Goal: Task Accomplishment & Management: Manage account settings

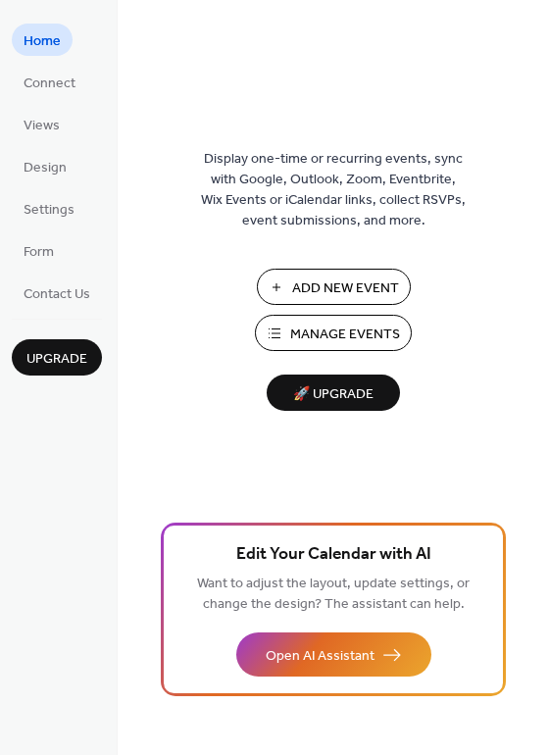
click at [350, 333] on span "Manage Events" at bounding box center [345, 335] width 110 height 21
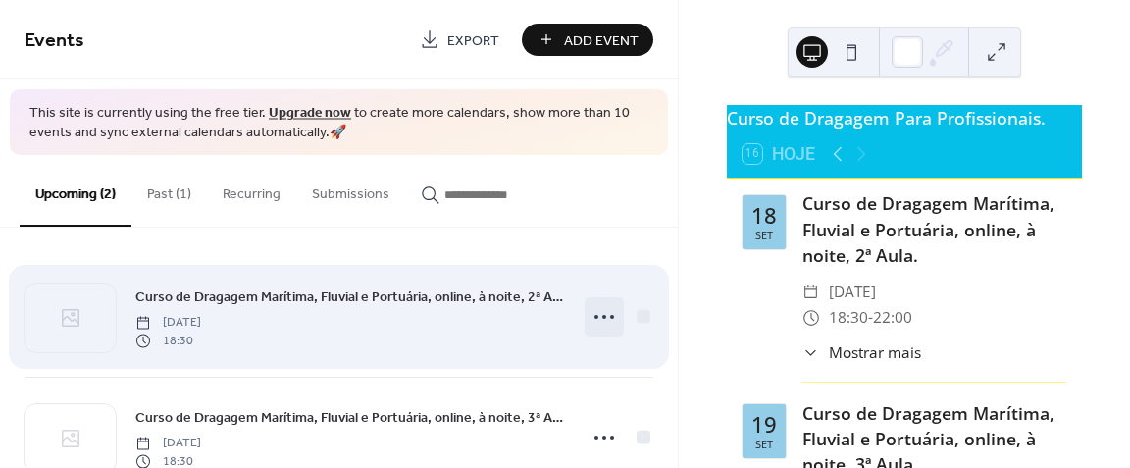
click at [596, 316] on icon at bounding box center [603, 316] width 31 height 31
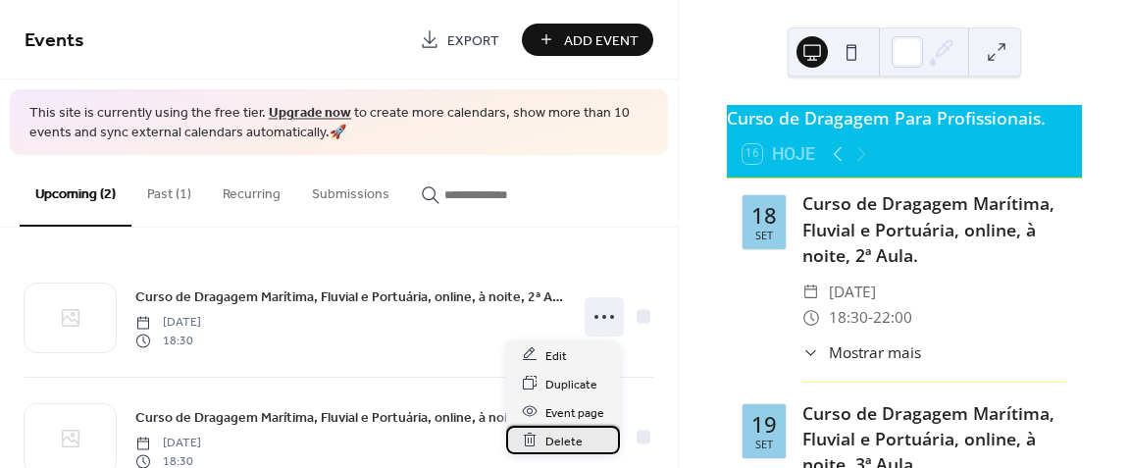
click at [564, 440] on span "Delete" at bounding box center [563, 440] width 37 height 21
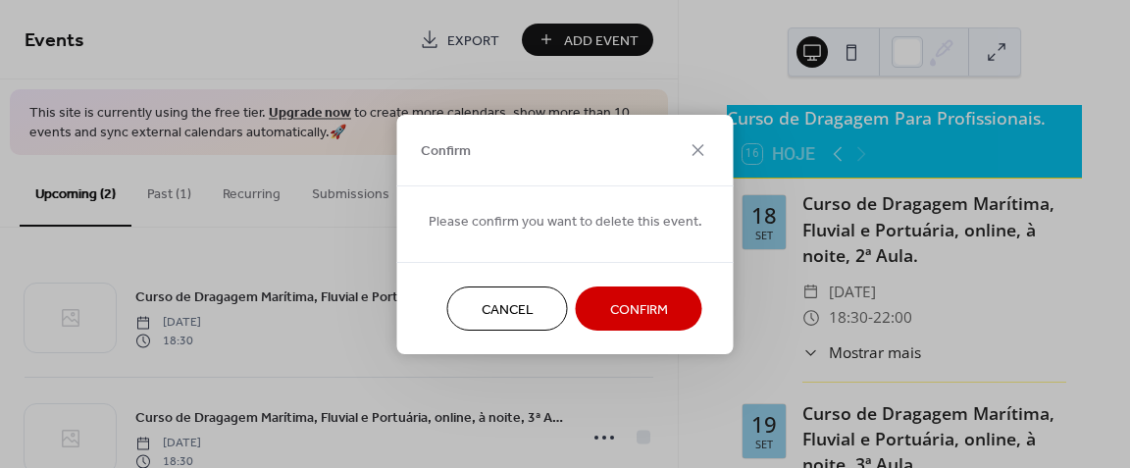
click at [623, 313] on span "Confirm" at bounding box center [639, 309] width 58 height 21
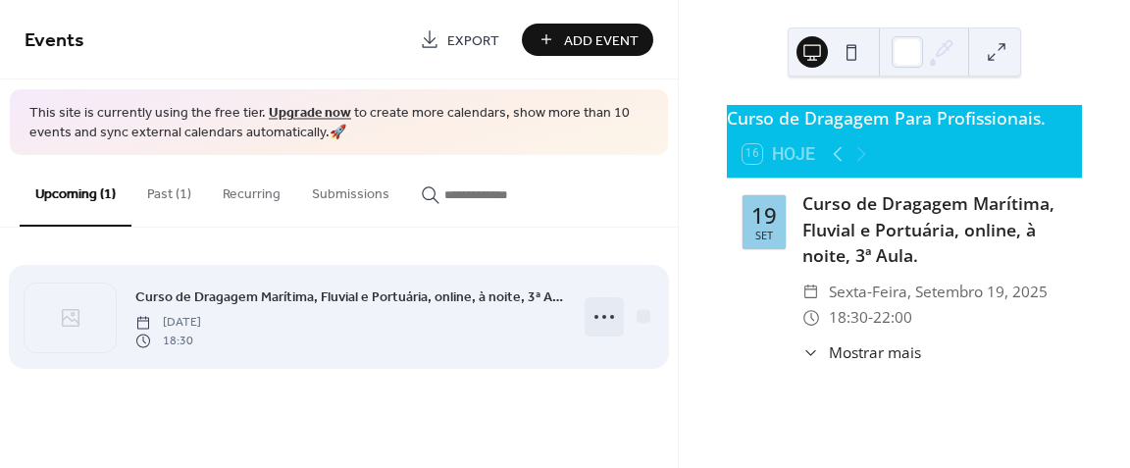
click at [604, 317] on circle at bounding box center [604, 317] width 4 height 4
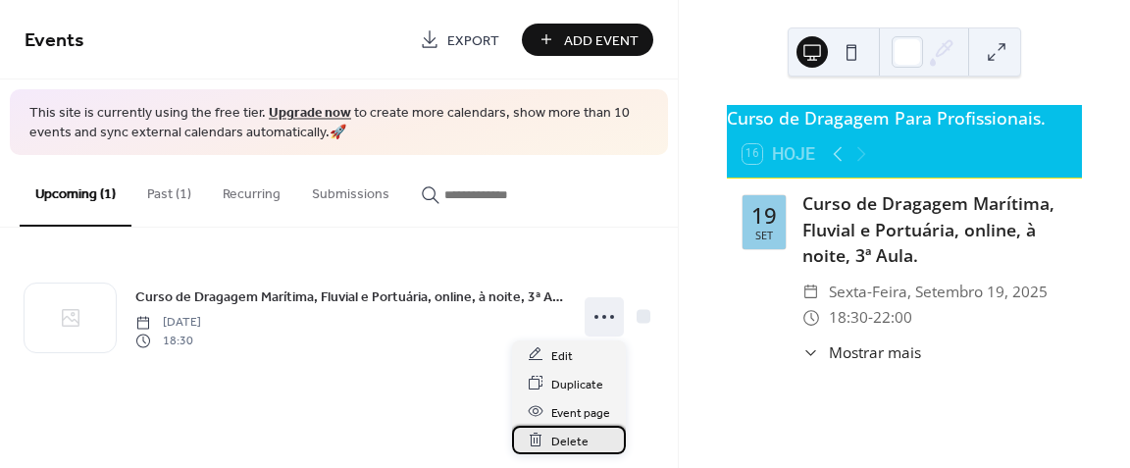
click at [588, 440] on div "Delete" at bounding box center [569, 440] width 114 height 28
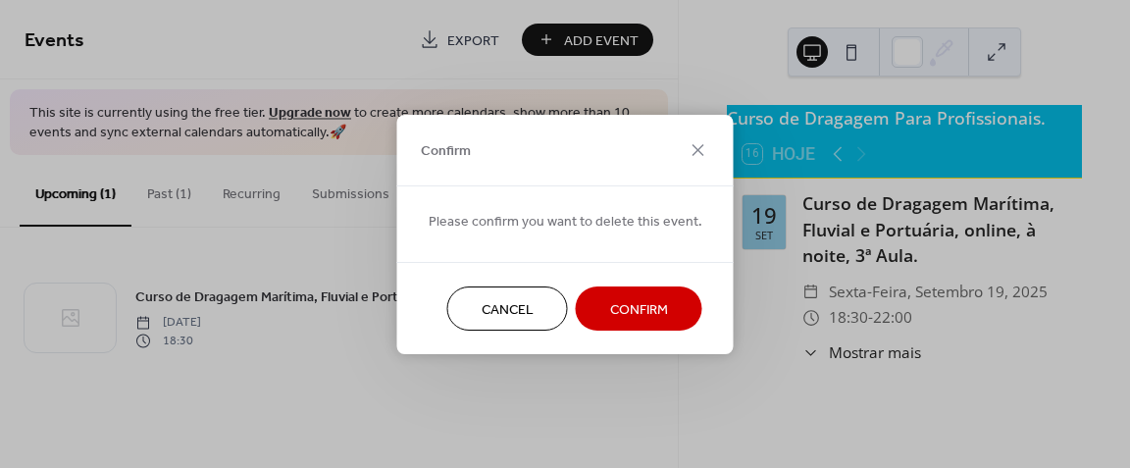
click at [641, 305] on span "Confirm" at bounding box center [639, 309] width 58 height 21
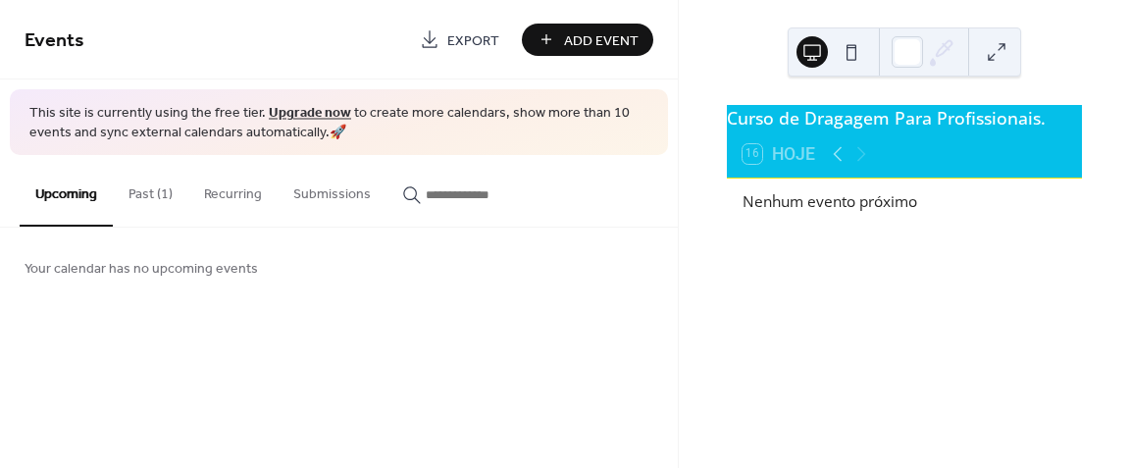
click at [147, 195] on button "Past (1)" at bounding box center [151, 190] width 76 height 70
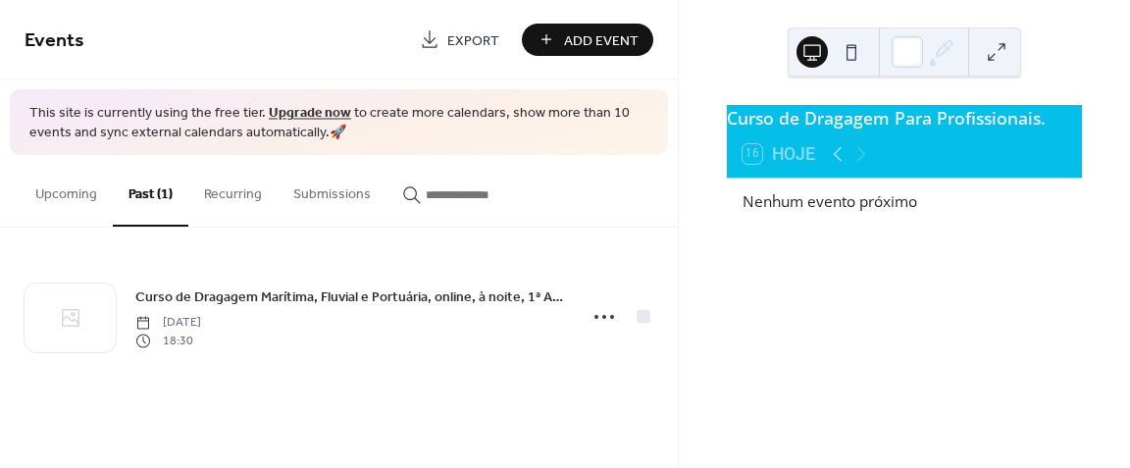
click at [60, 201] on button "Upcoming" at bounding box center [66, 190] width 93 height 70
